Goal: Task Accomplishment & Management: Use online tool/utility

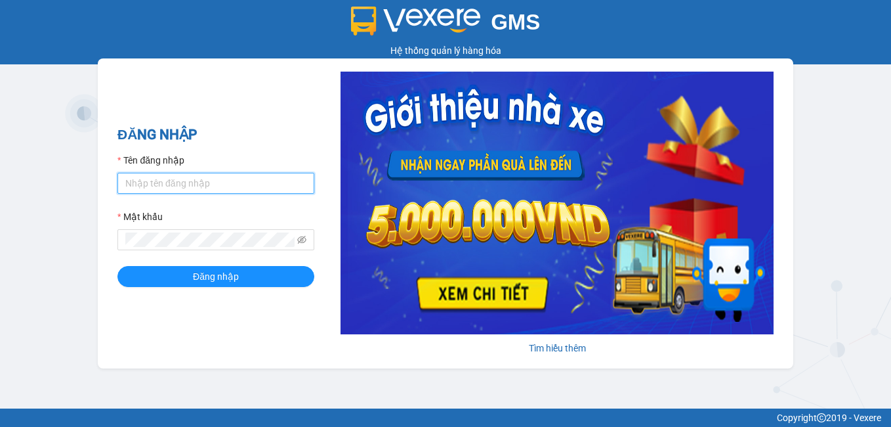
click at [133, 178] on input "Tên đăng nhập" at bounding box center [215, 183] width 197 height 21
type input "dung.nhuquynh"
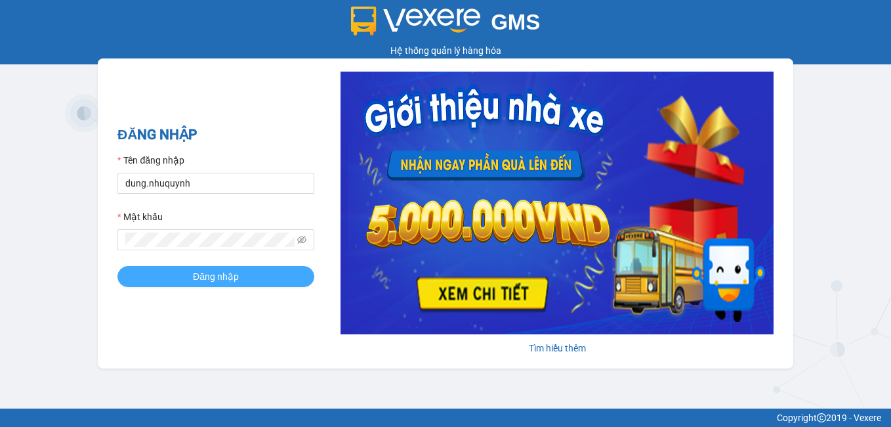
click at [201, 276] on span "Đăng nhập" at bounding box center [216, 276] width 46 height 14
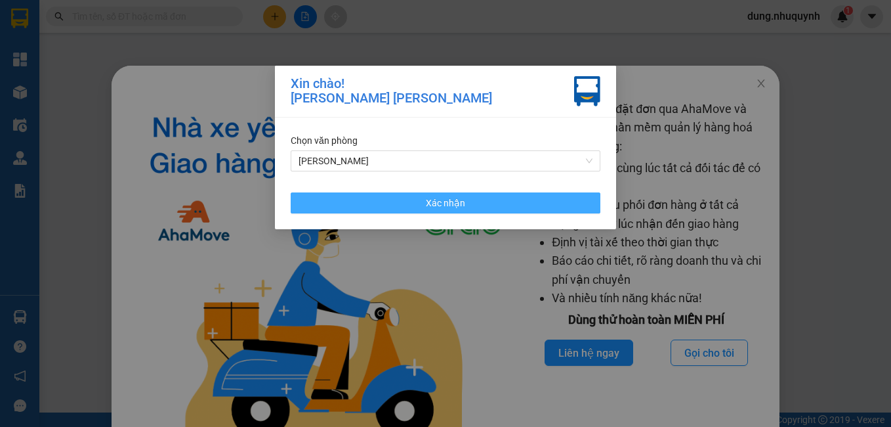
click at [449, 203] on span "Xác nhận" at bounding box center [445, 203] width 39 height 14
